Goal: Transaction & Acquisition: Download file/media

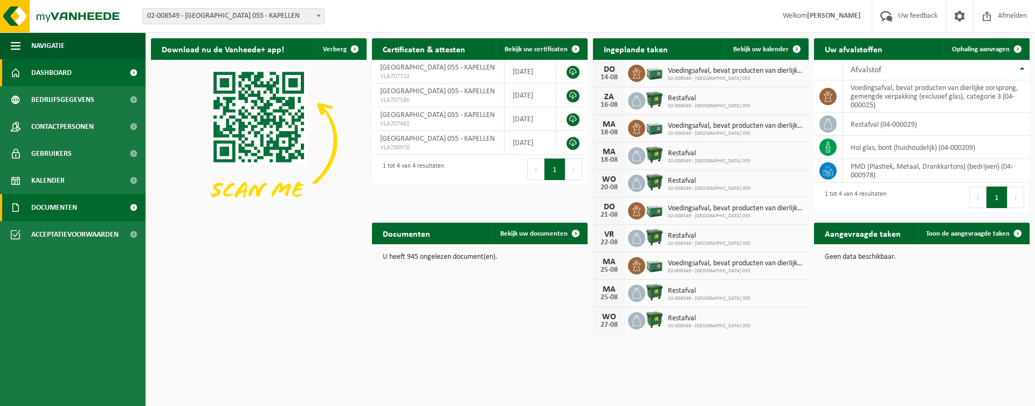
click at [71, 205] on span "Documenten" at bounding box center [54, 207] width 46 height 27
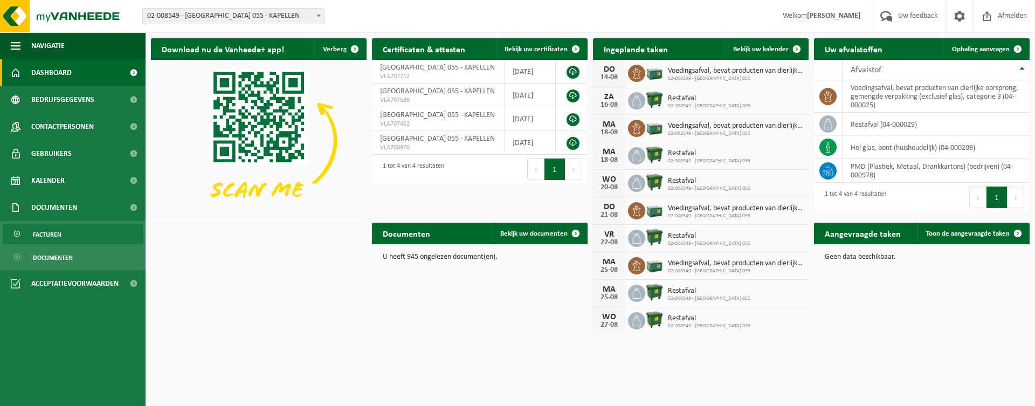
click at [57, 236] on span "Facturen" at bounding box center [47, 234] width 29 height 20
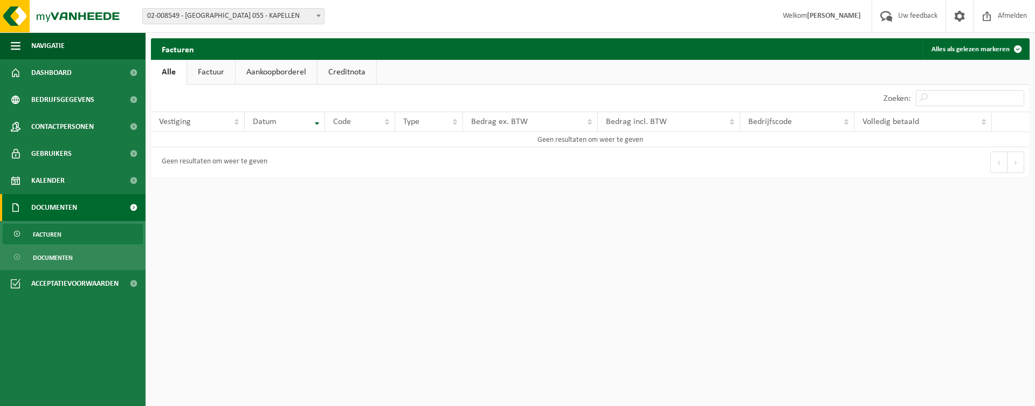
click at [215, 72] on link "Factuur" at bounding box center [211, 72] width 48 height 25
click at [162, 74] on link "Alle" at bounding box center [168, 72] width 35 height 25
click at [63, 253] on span "Documenten" at bounding box center [53, 257] width 40 height 20
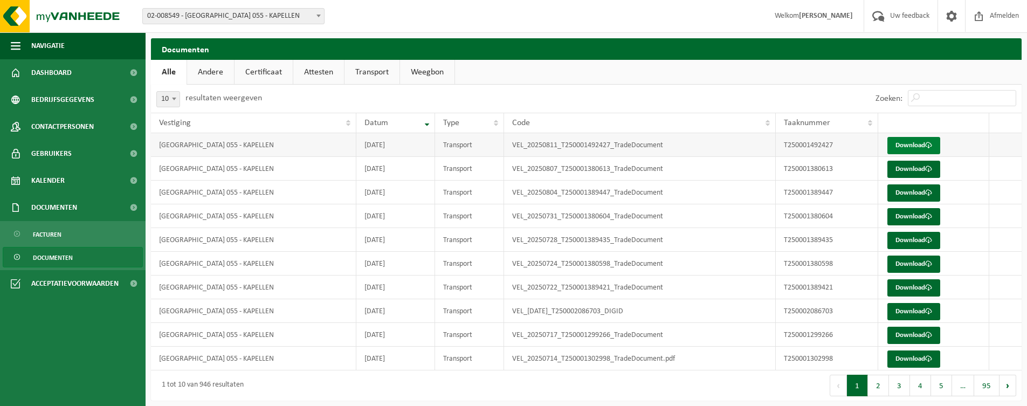
click at [921, 140] on link "Download" at bounding box center [913, 145] width 53 height 17
